Goal: Task Accomplishment & Management: Use online tool/utility

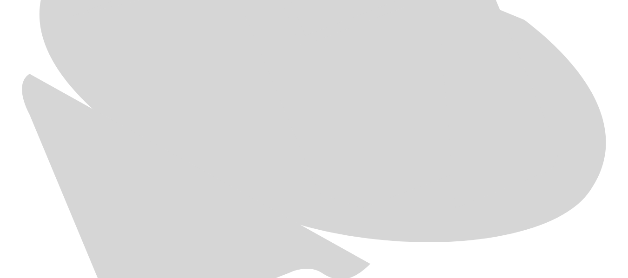
scroll to position [537, 0]
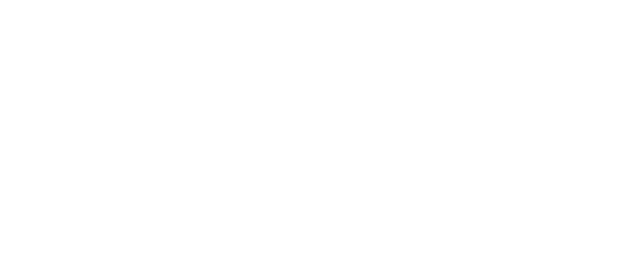
type input "General Agosto 2025"
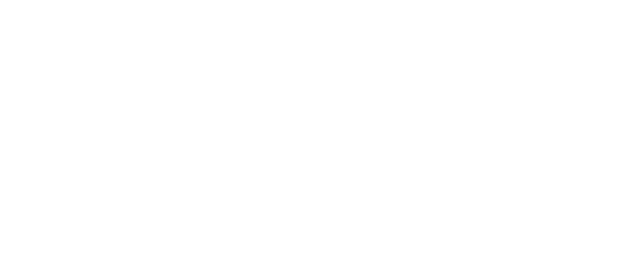
type input "Primerizas Agosto 2025"
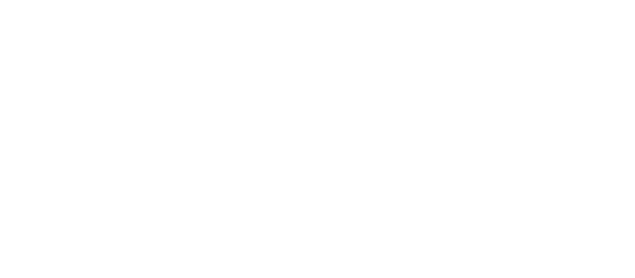
type input "Hembras Agosto 2025"
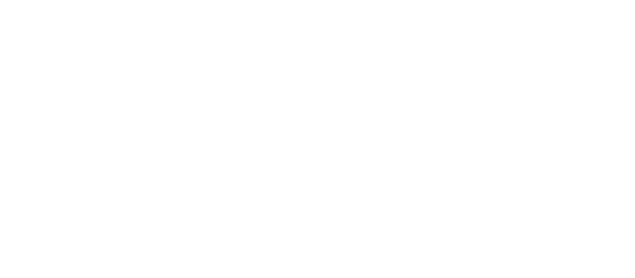
type input "Precebo Agosto 2025"
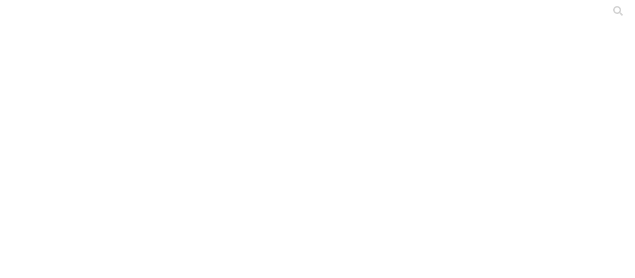
click at [321, 114] on icon at bounding box center [321, 139] width 93 height 93
click at [342, 109] on icon at bounding box center [321, 139] width 93 height 93
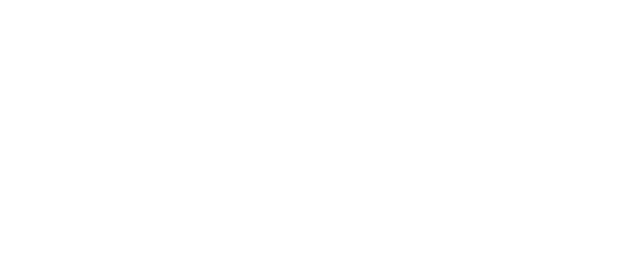
type input "Ceba Agosto 2025"
